Goal: Task Accomplishment & Management: Use online tool/utility

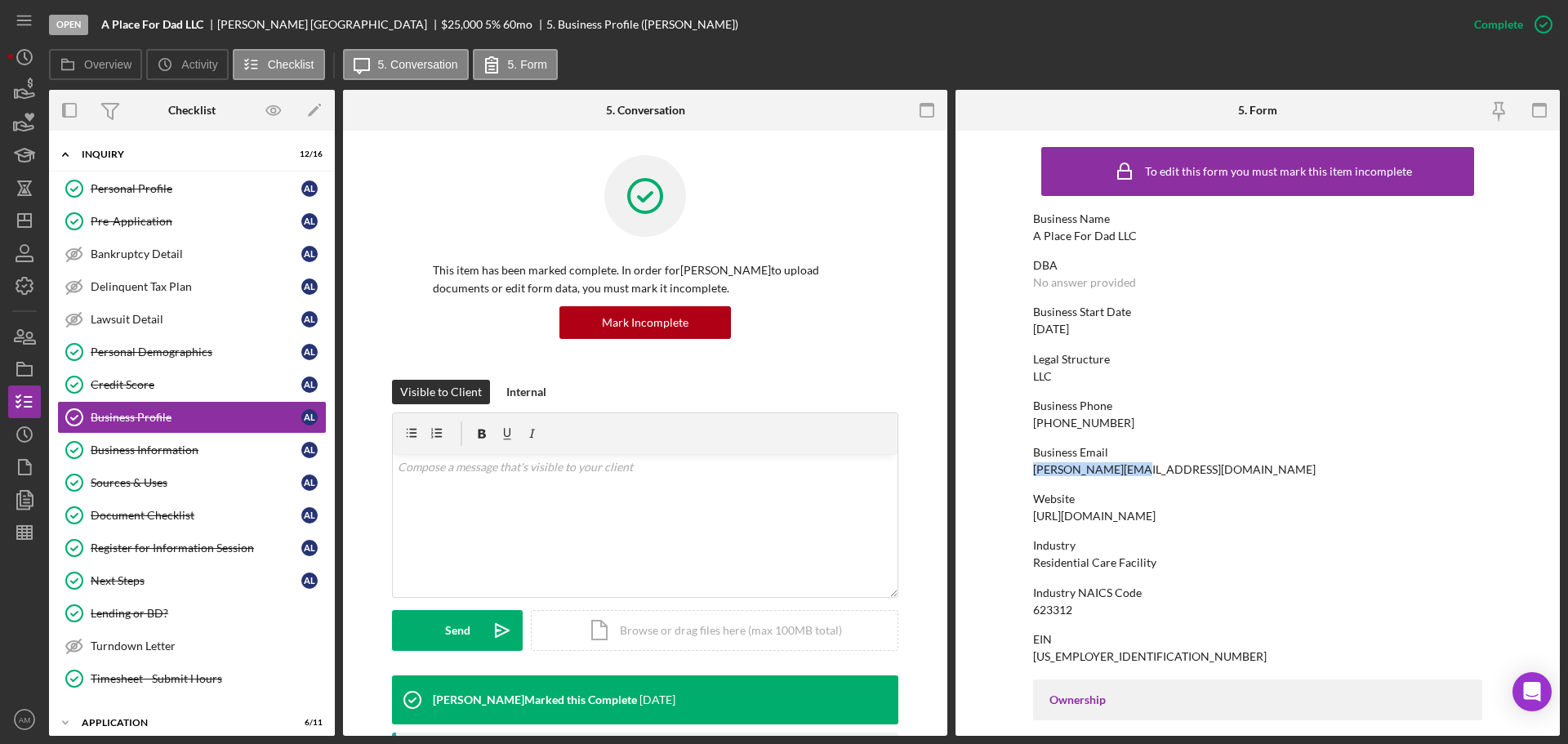
scroll to position [163, 0]
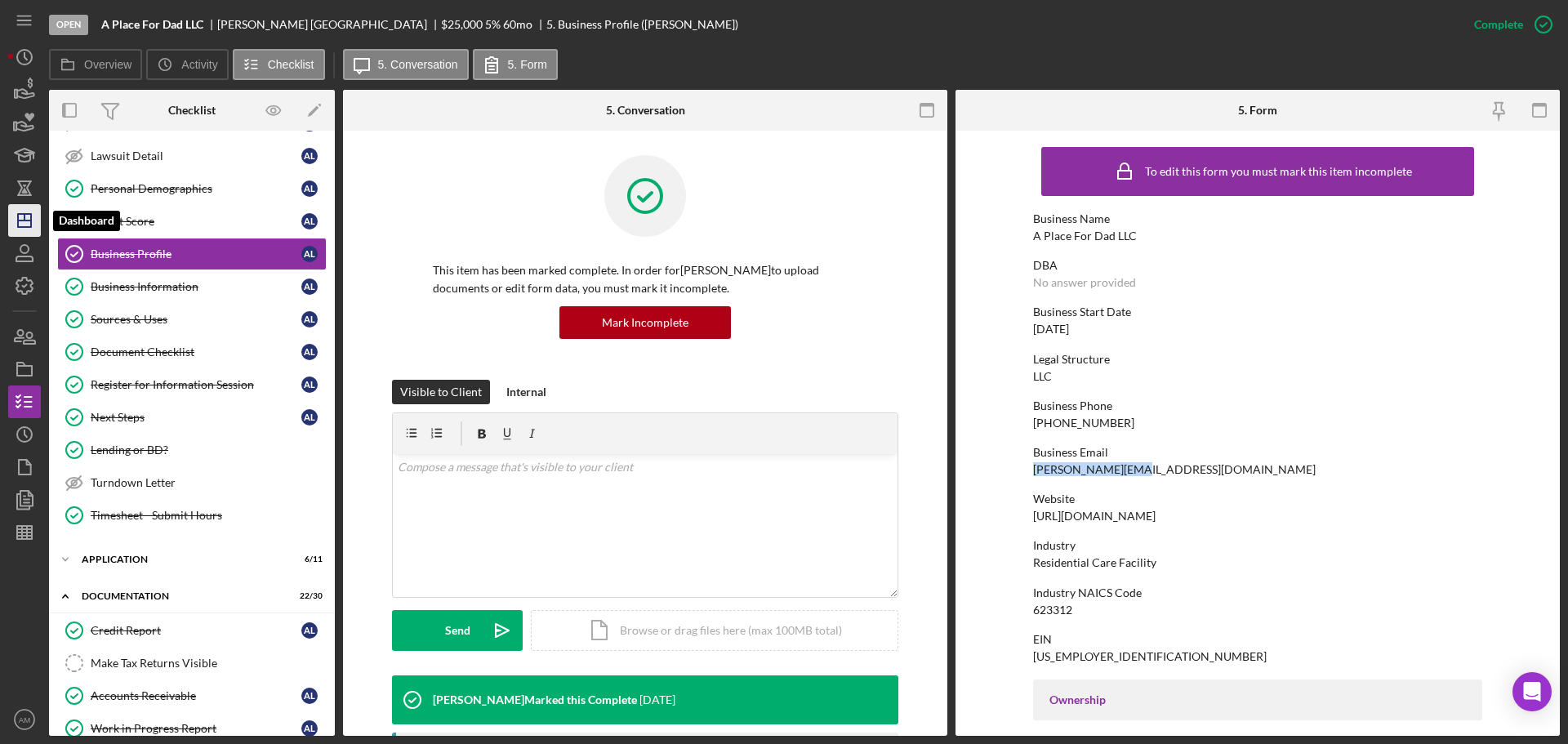
click at [24, 213] on icon "Icon/Dashboard" at bounding box center [24, 221] width 41 height 41
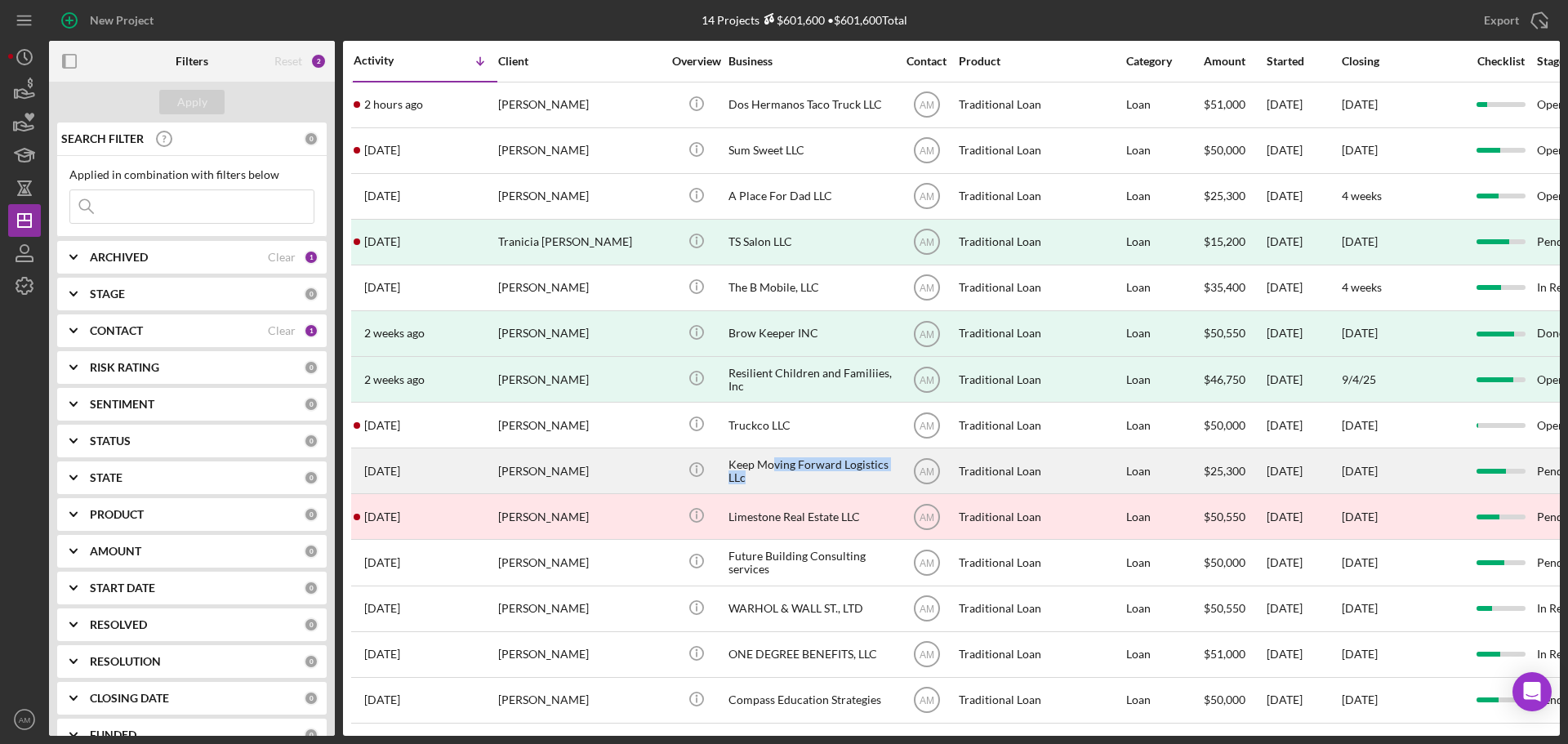
click at [776, 471] on div "Keep Moving Forward Logistics LLc" at bounding box center [810, 471] width 163 height 43
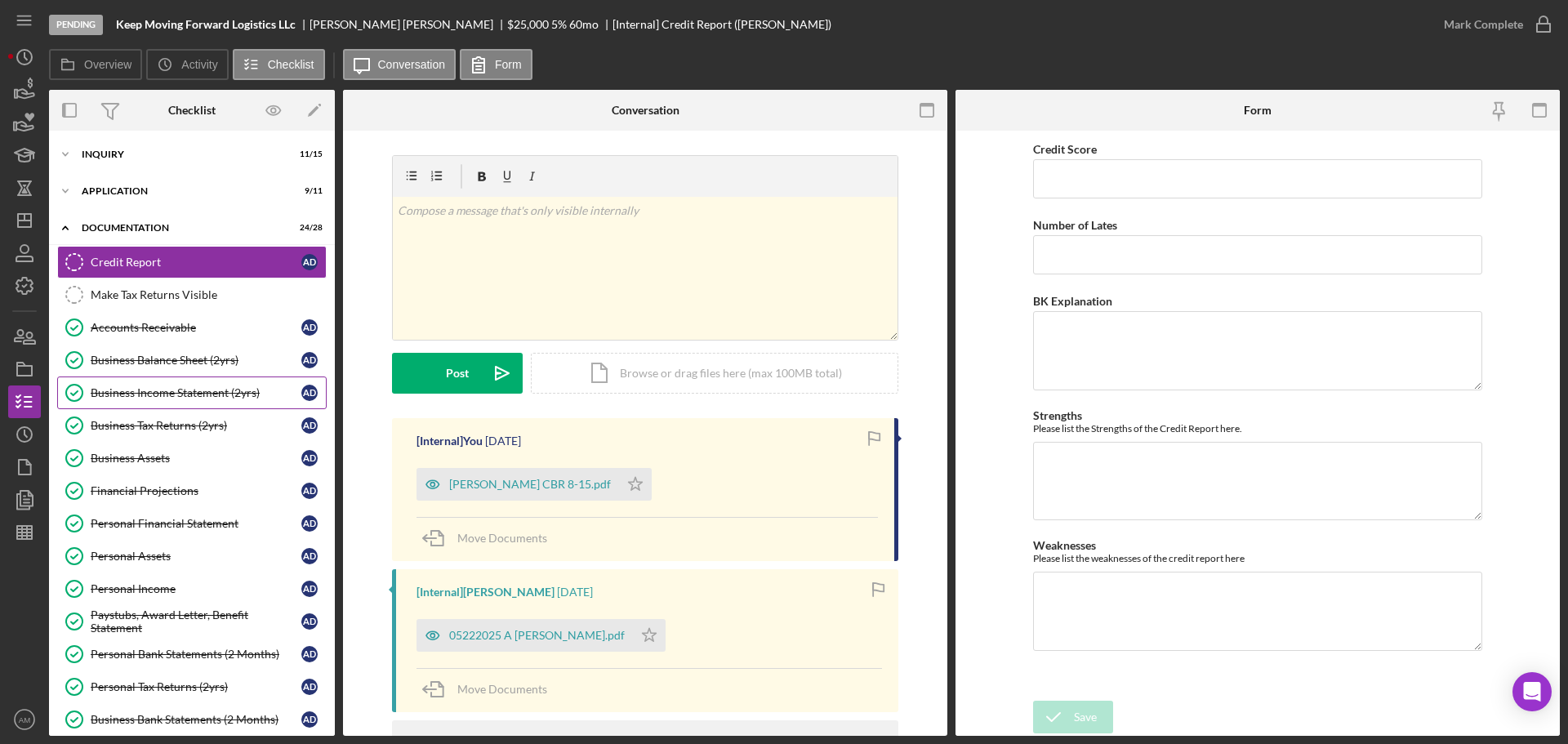
click at [153, 388] on div "Business Income Statement (2yrs)" at bounding box center [196, 393] width 211 height 13
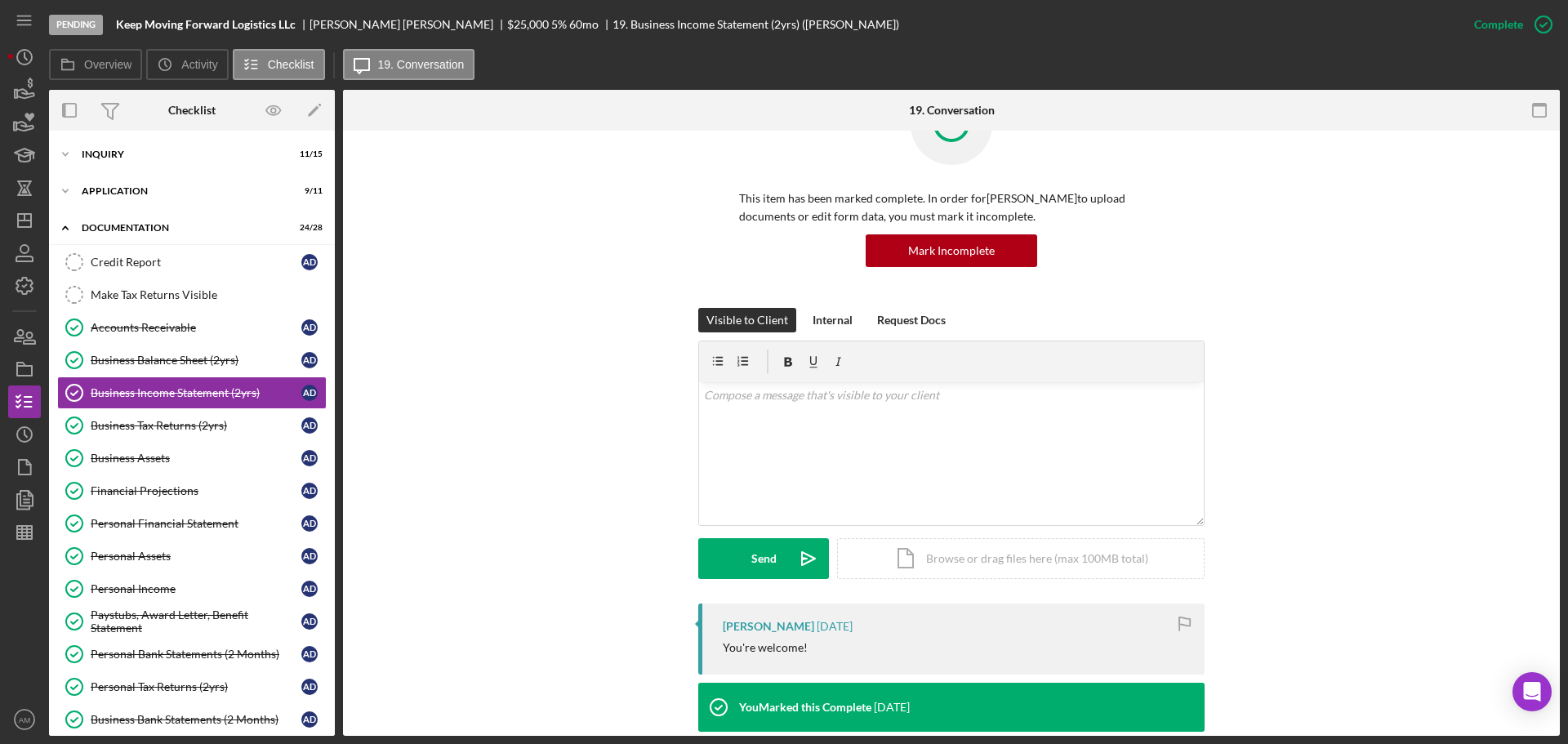
scroll to position [163, 0]
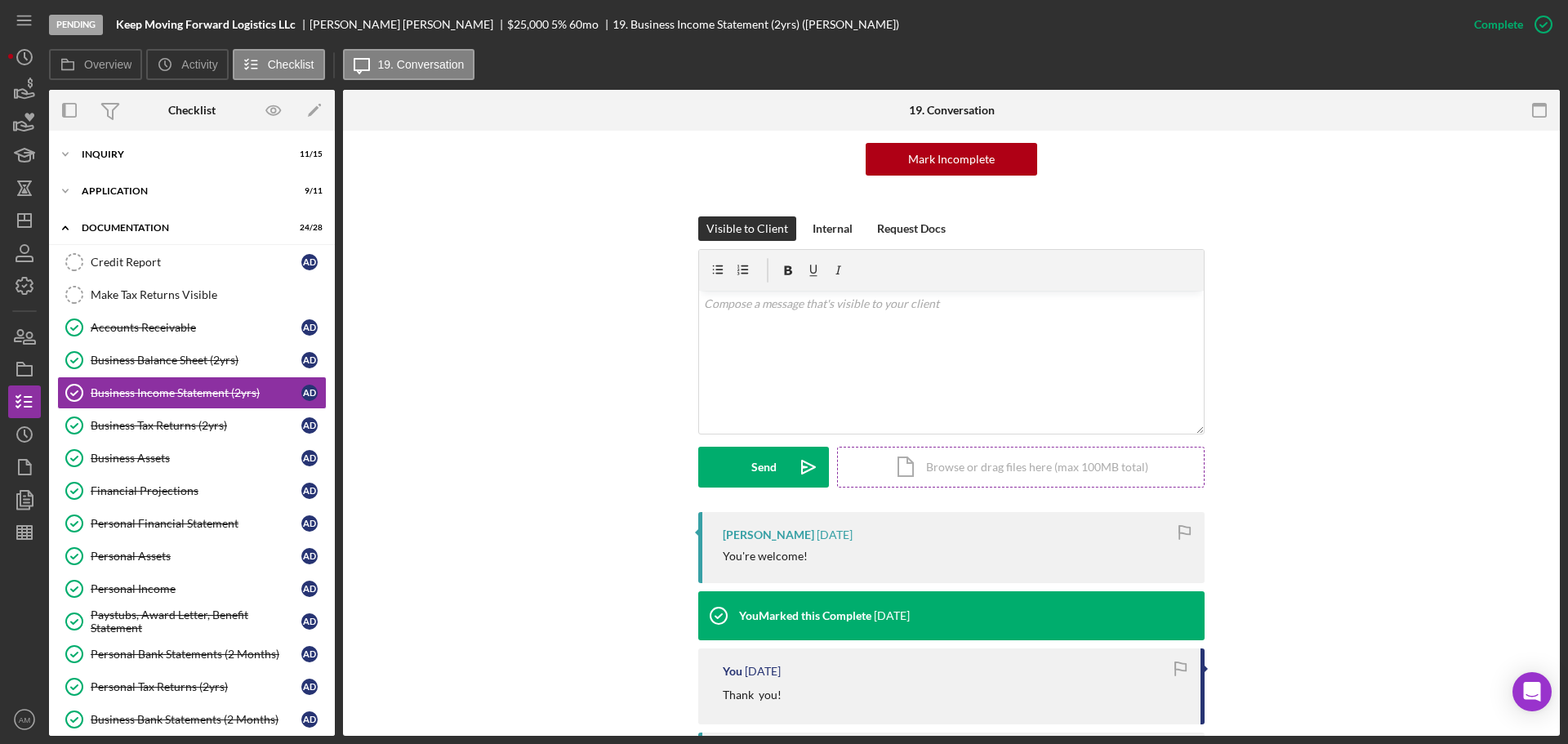
click at [957, 459] on div "Icon/Document Browse or drag files here (max 100MB total) Tap to choose files o…" at bounding box center [1021, 468] width 368 height 41
click at [752, 474] on div "Upload" at bounding box center [764, 468] width 37 height 41
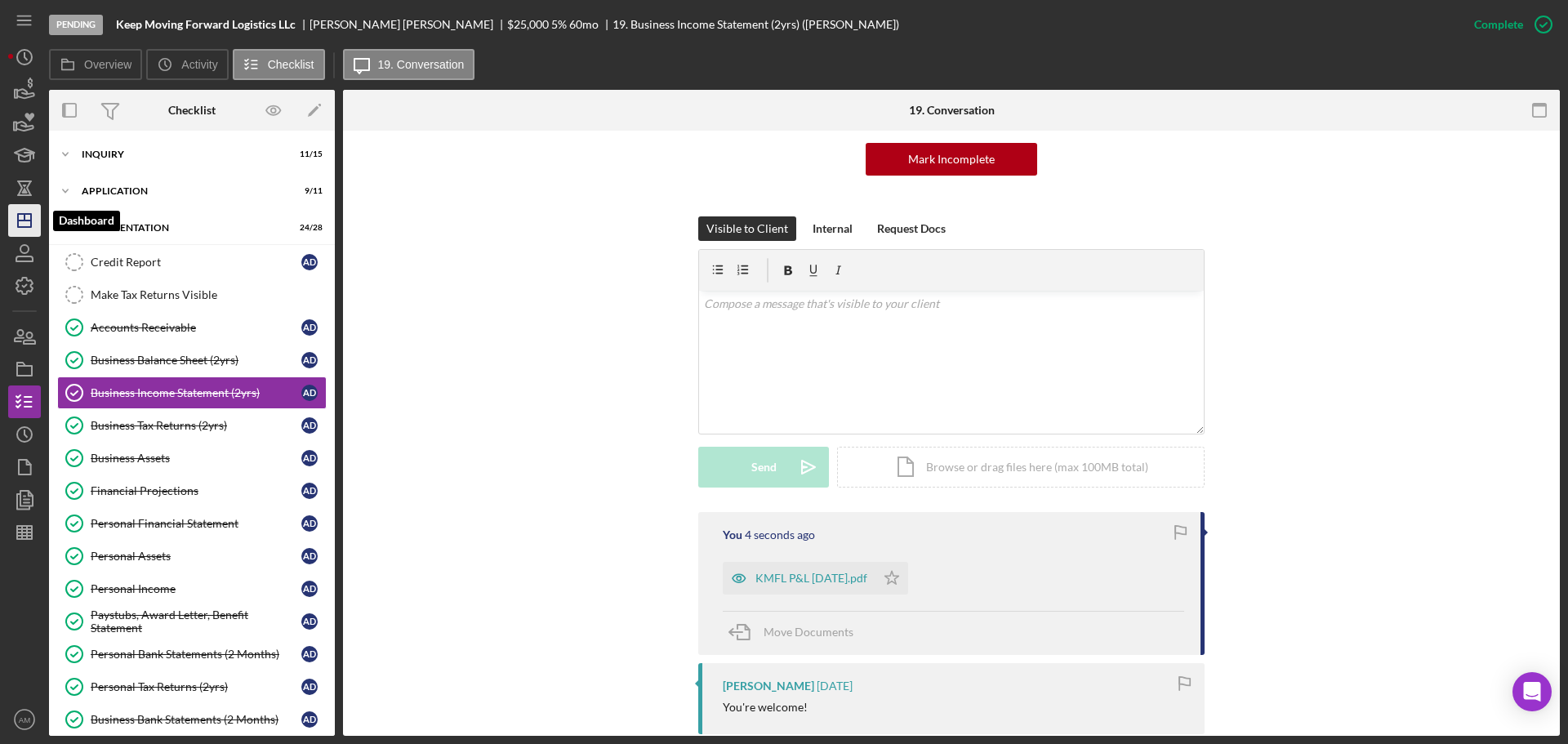
click at [18, 218] on polygon "button" at bounding box center [23, 220] width 13 height 13
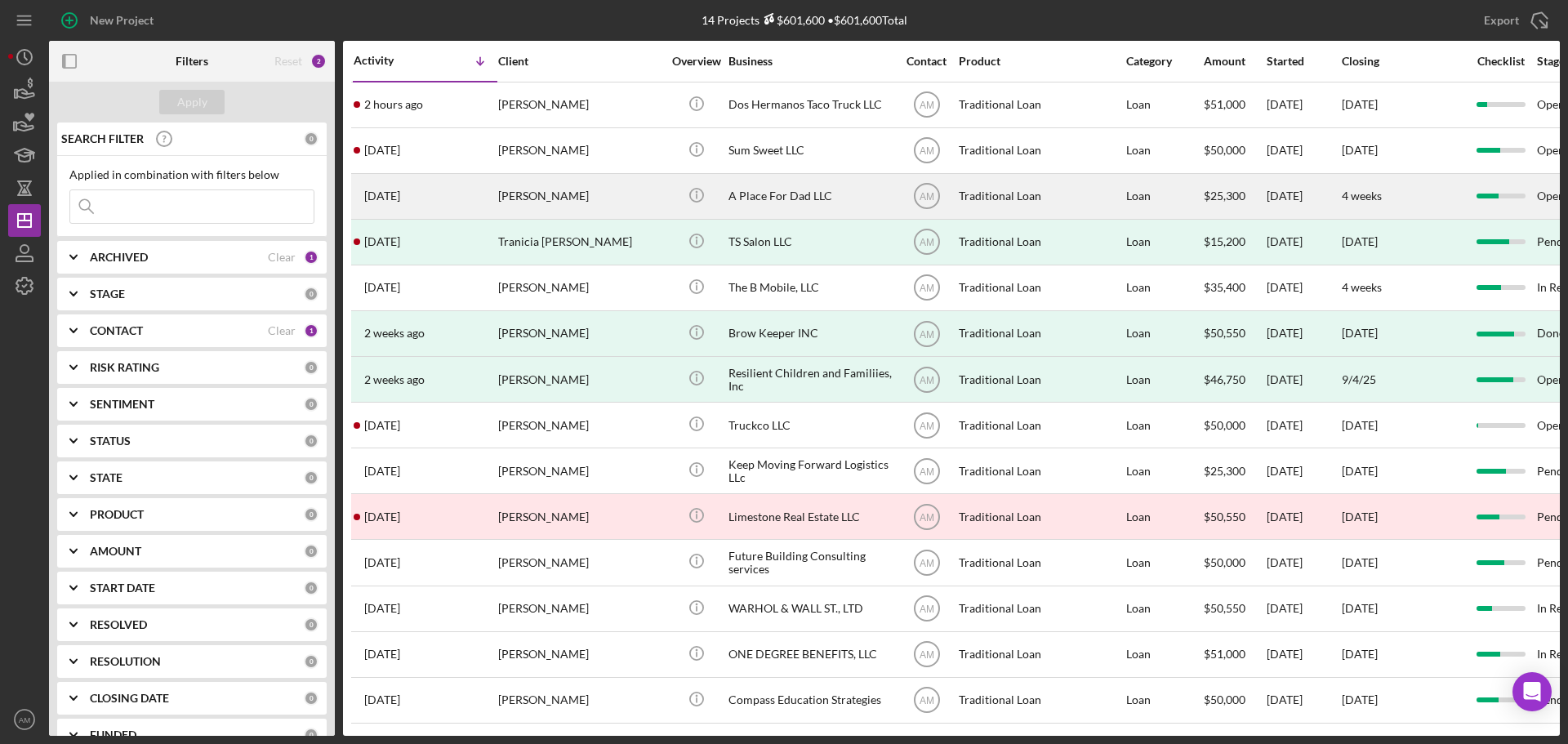
click at [775, 193] on div "A Place For Dad LLC" at bounding box center [810, 196] width 163 height 43
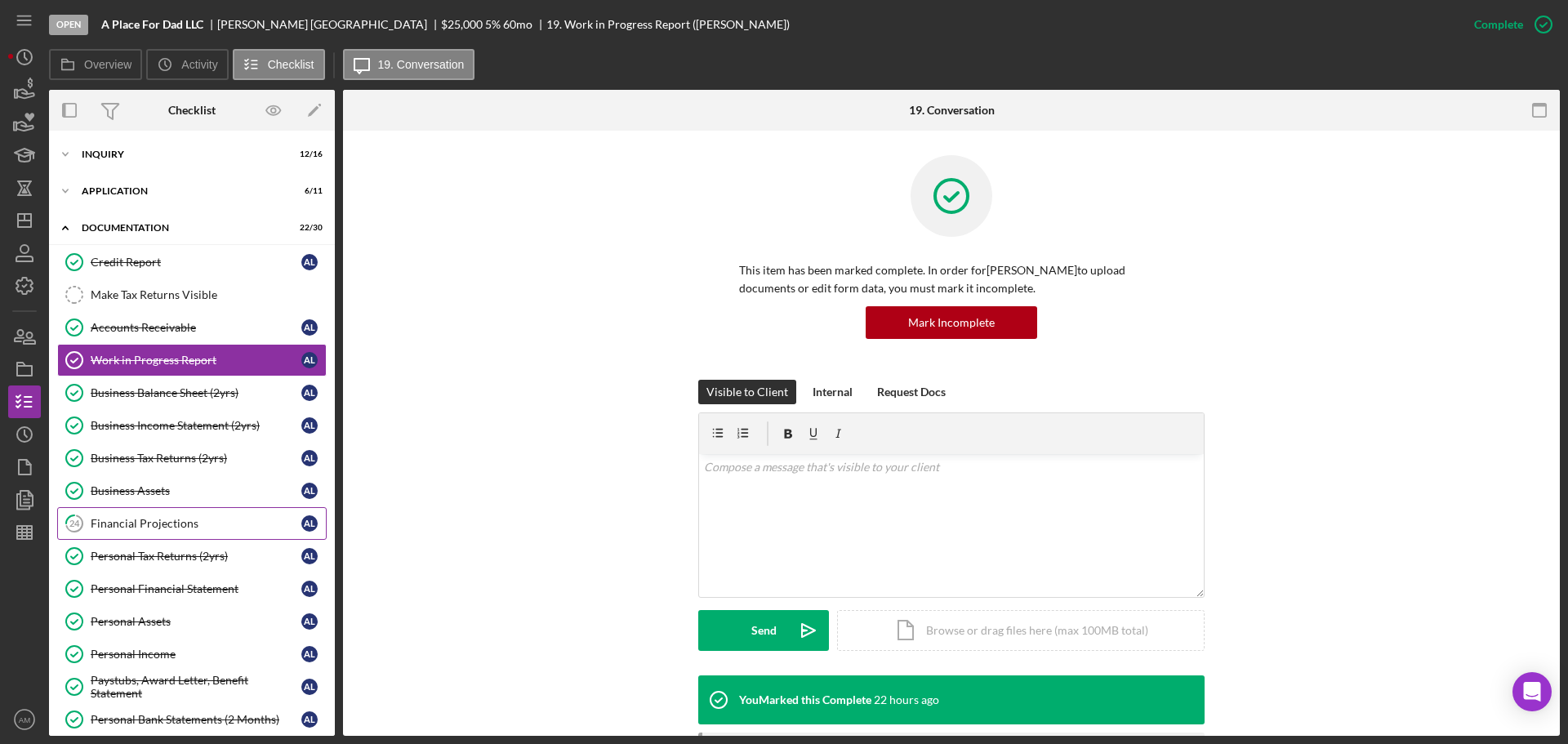
click at [153, 520] on div "Financial Projections" at bounding box center [196, 523] width 211 height 13
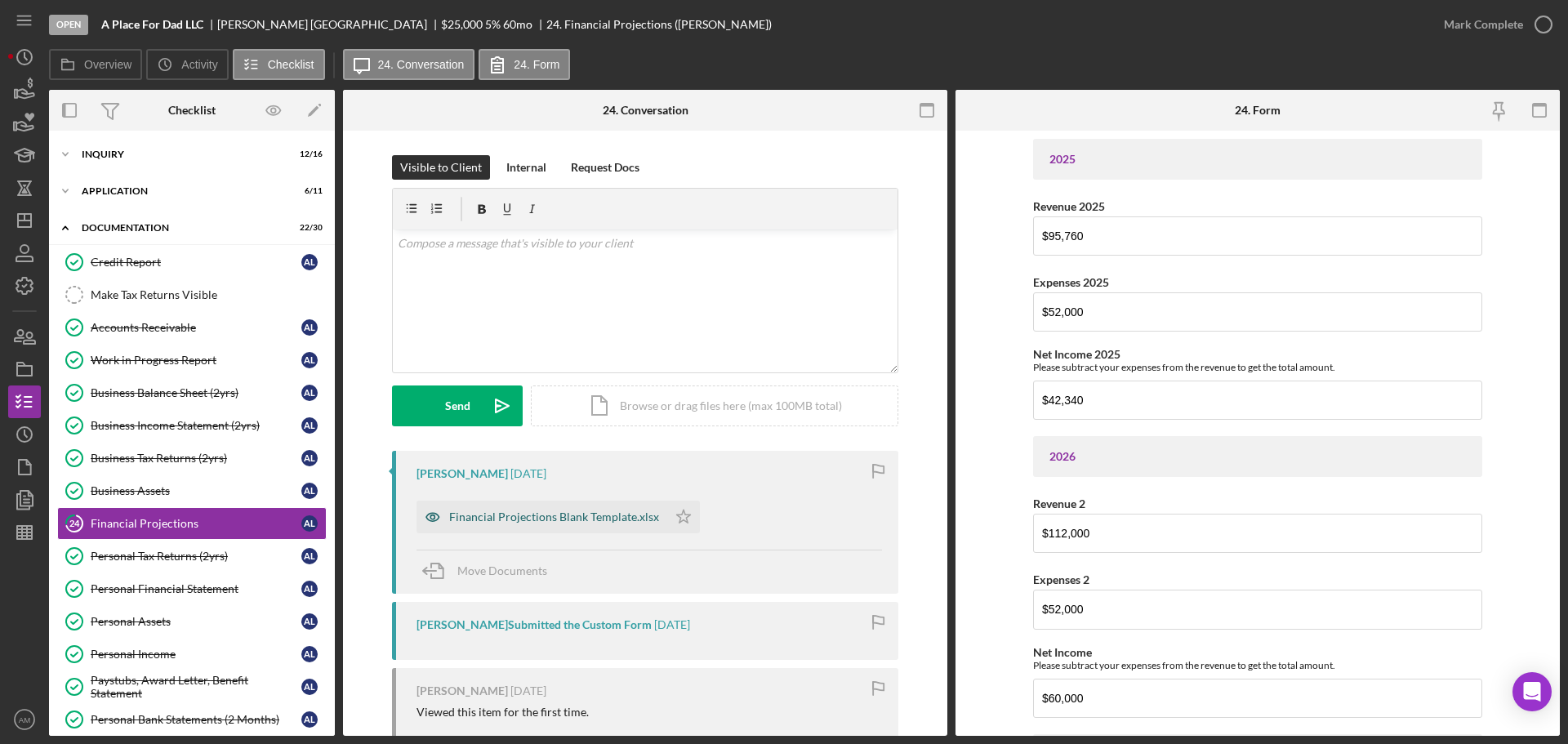
click at [518, 514] on div "Financial Projections Blank Template.xlsx" at bounding box center [553, 517] width 210 height 13
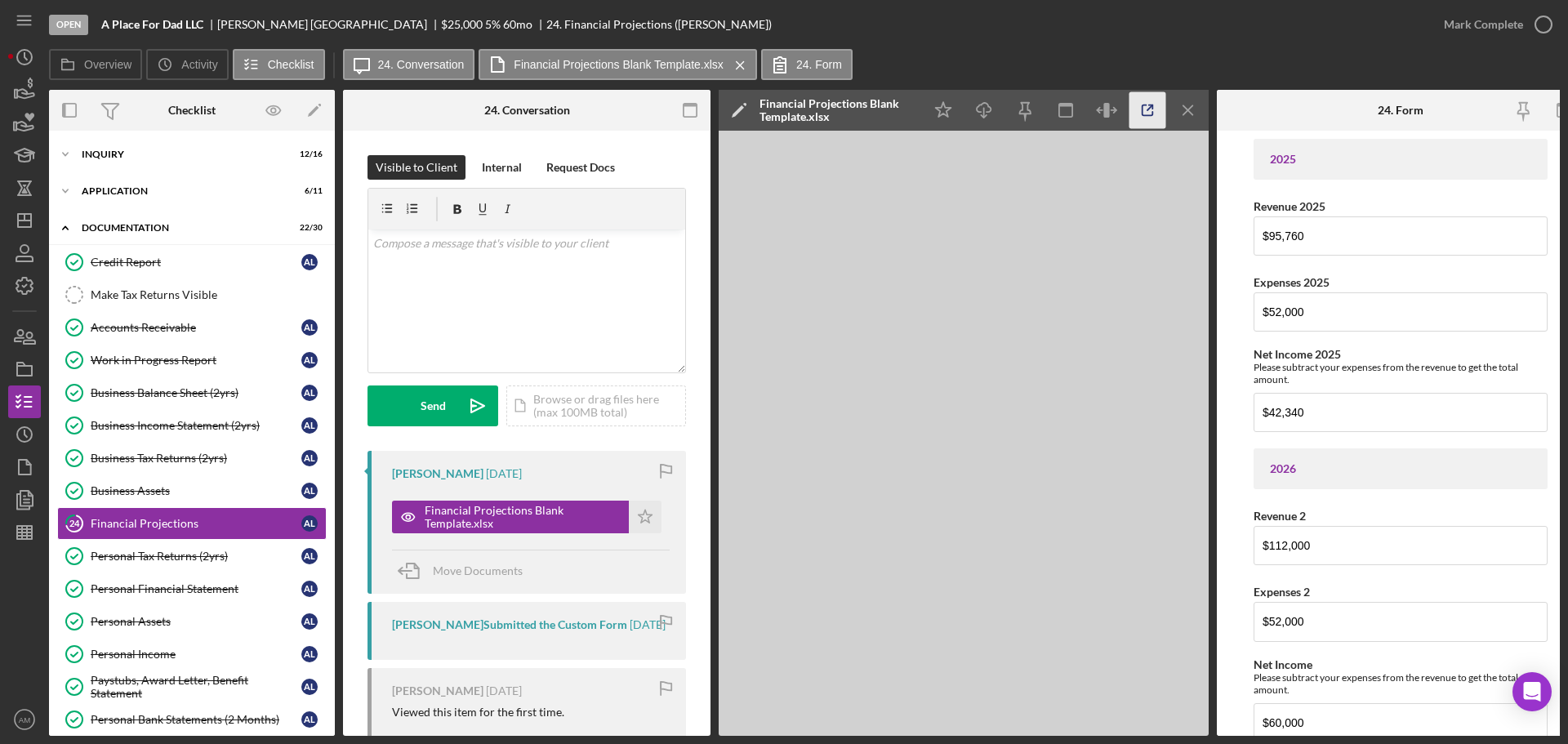
click at [1148, 112] on icon "button" at bounding box center [1147, 111] width 37 height 37
